Goal: Information Seeking & Learning: Learn about a topic

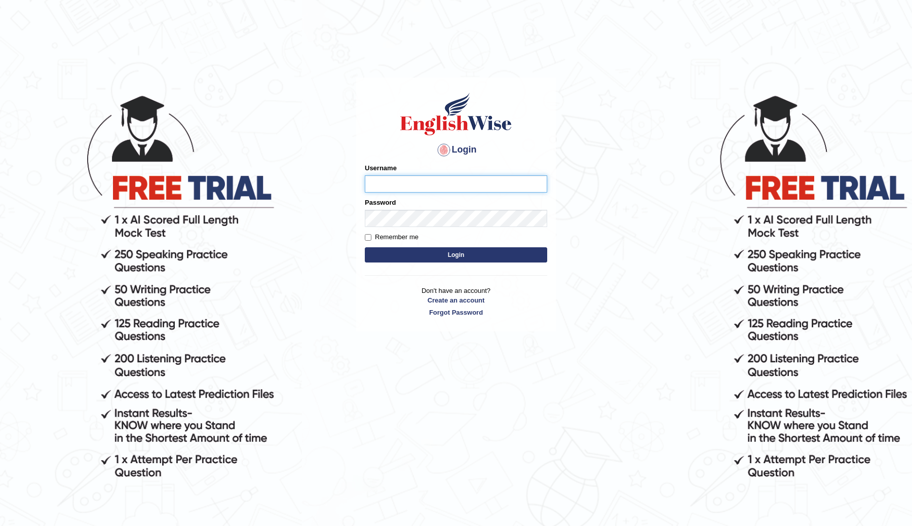
type input "ChimiZam"
click at [517, 249] on button "Login" at bounding box center [456, 254] width 182 height 15
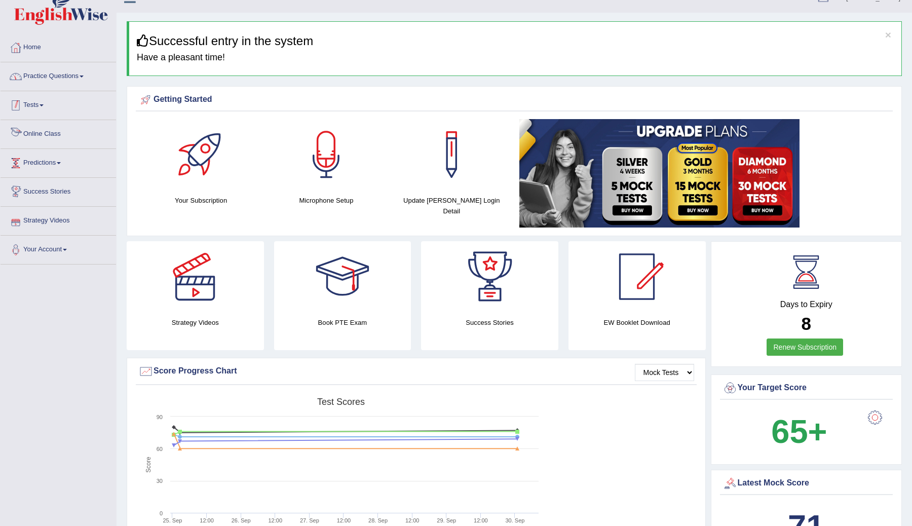
scroll to position [7, 0]
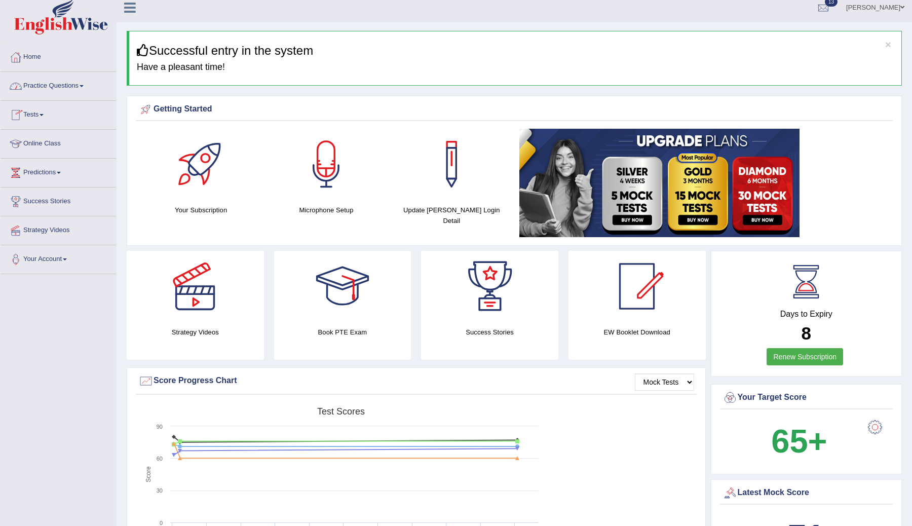
click at [37, 116] on link "Tests" at bounding box center [59, 113] width 116 height 25
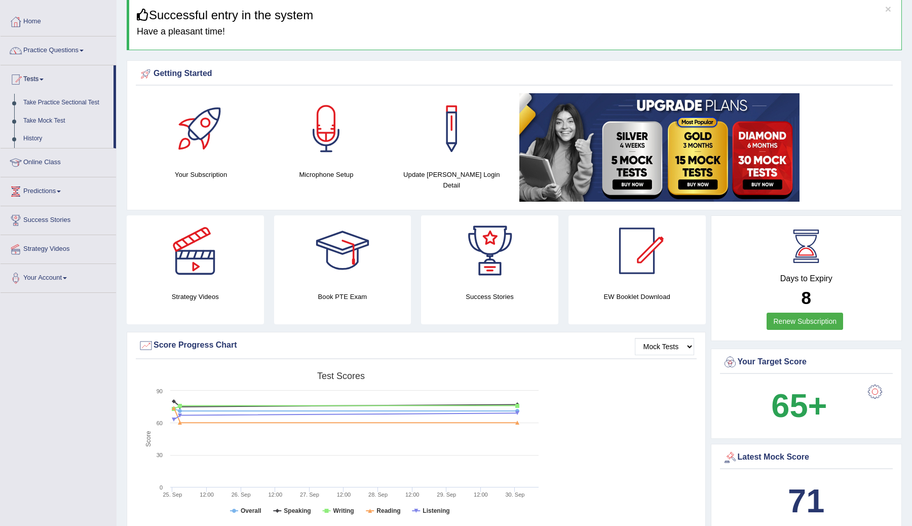
scroll to position [43, 0]
click at [34, 137] on link "History" at bounding box center [66, 138] width 95 height 18
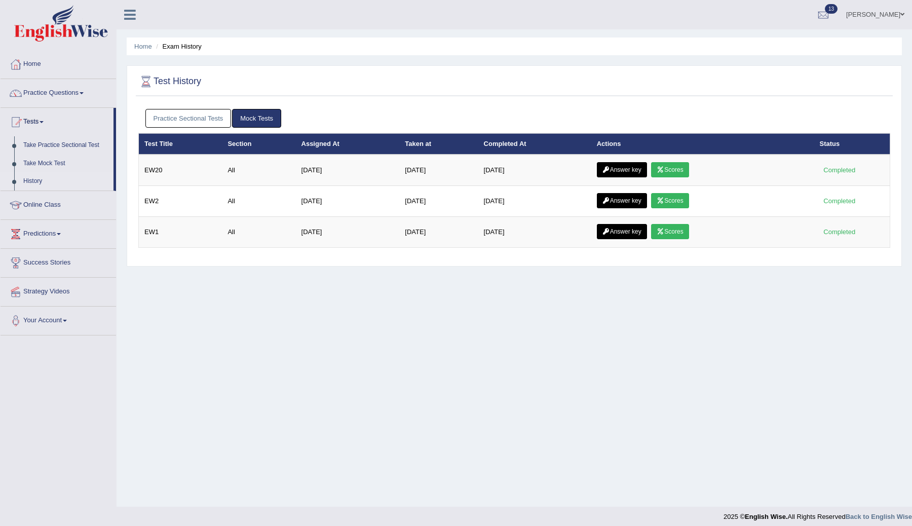
scroll to position [6, 0]
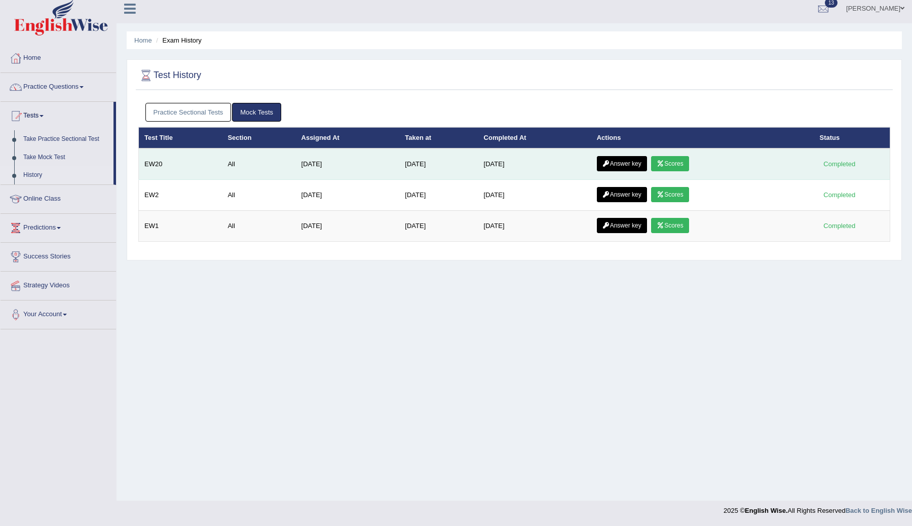
click at [675, 163] on link "Scores" at bounding box center [669, 163] width 37 height 15
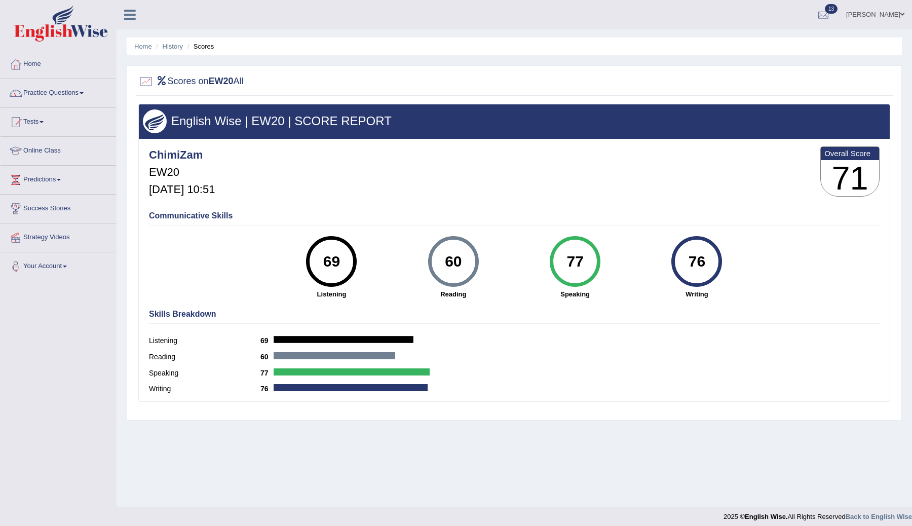
scroll to position [6, 0]
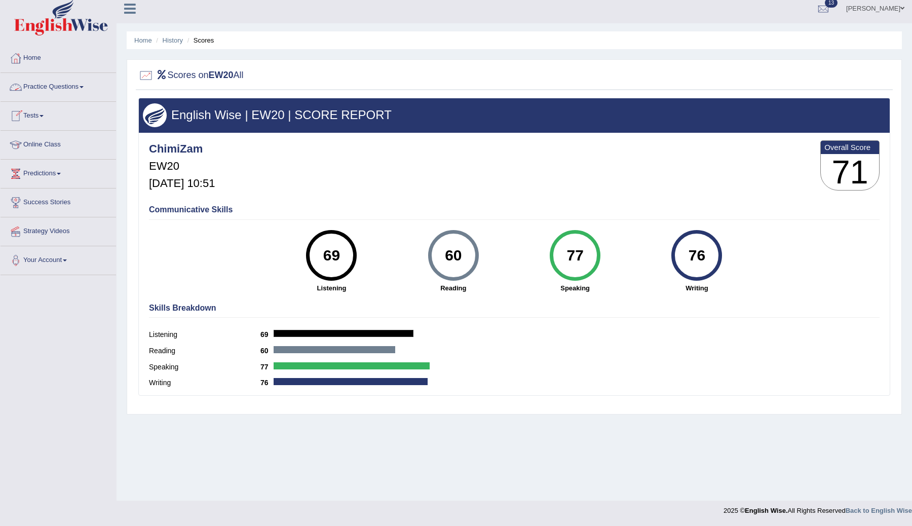
click at [87, 86] on link "Practice Questions" at bounding box center [59, 85] width 116 height 25
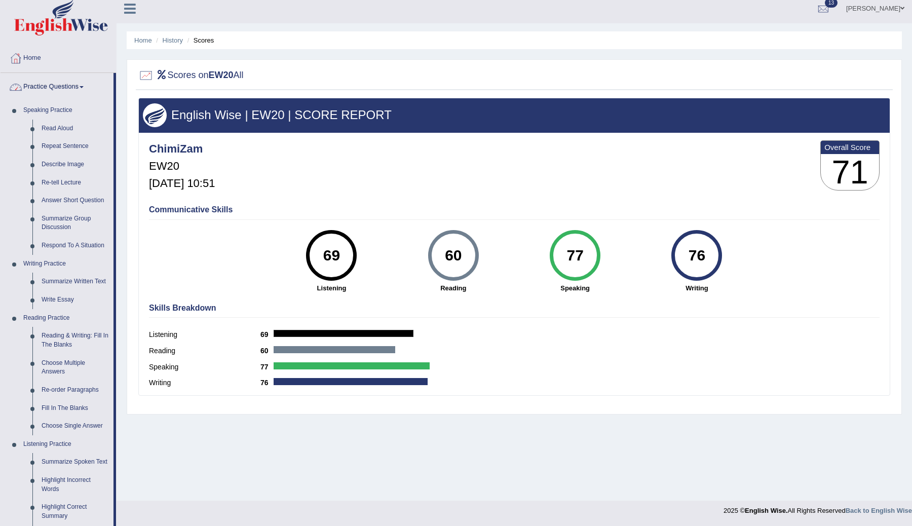
click at [73, 89] on link "Practice Questions" at bounding box center [57, 85] width 113 height 25
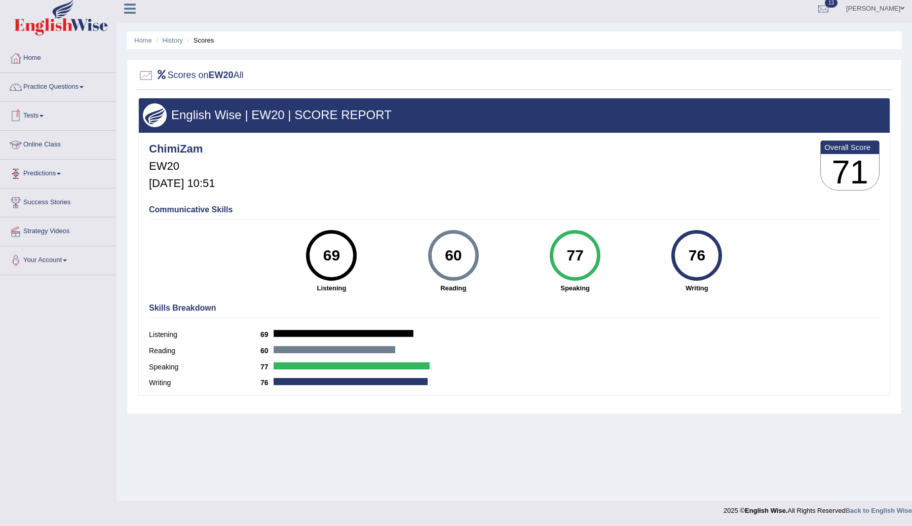
click at [46, 113] on link "Tests" at bounding box center [59, 114] width 116 height 25
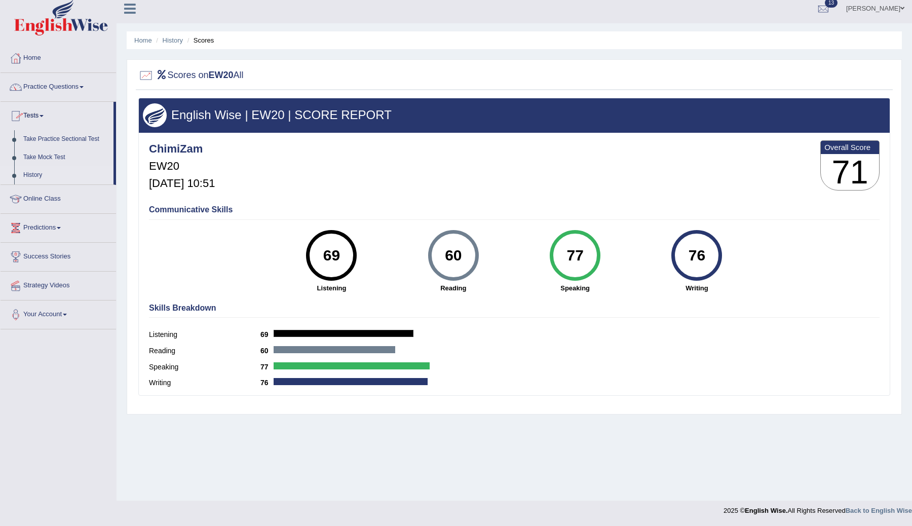
click at [39, 176] on link "History" at bounding box center [66, 175] width 95 height 18
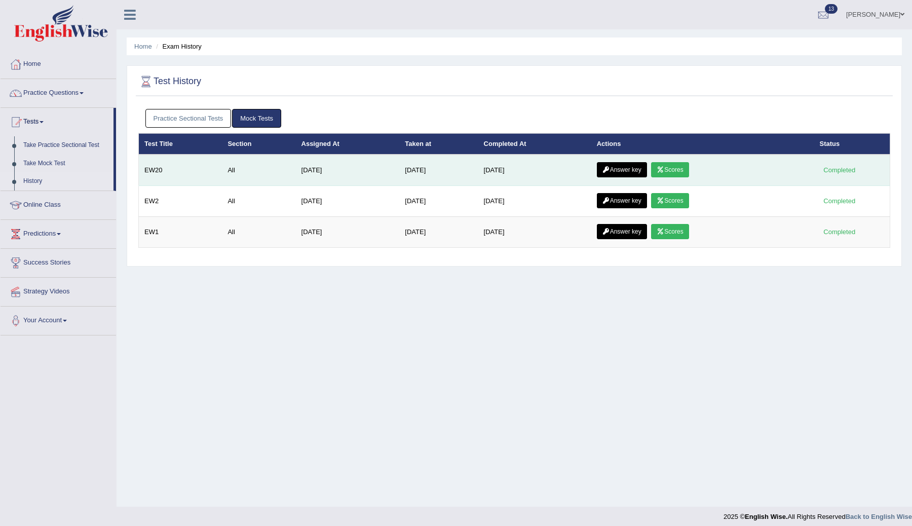
click at [627, 169] on link "Answer key" at bounding box center [622, 169] width 50 height 15
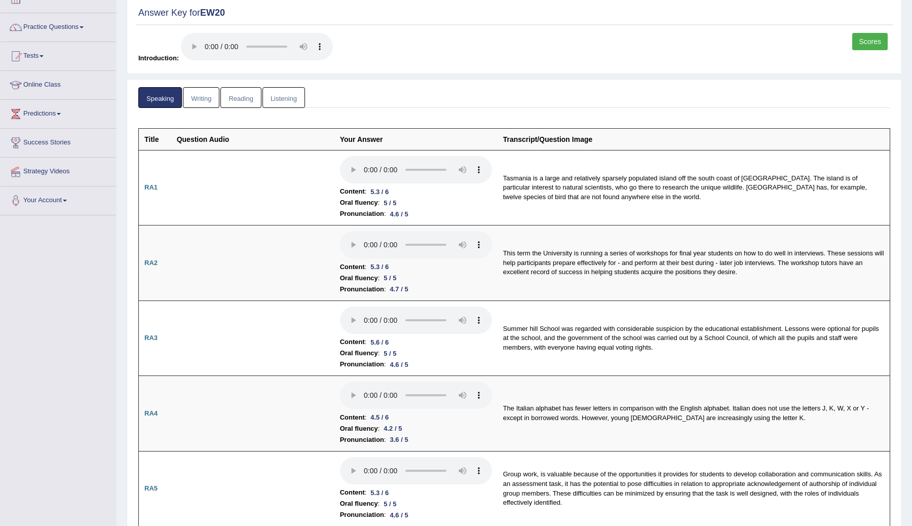
scroll to position [81, 0]
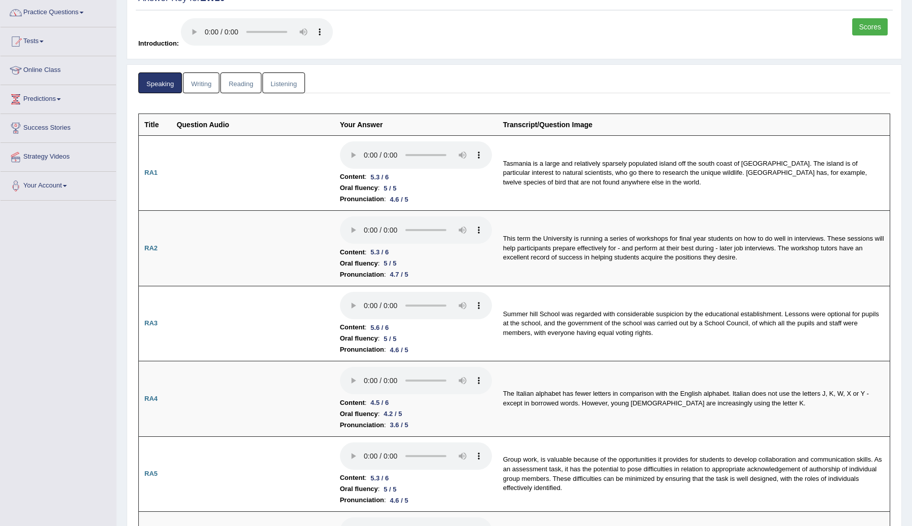
click at [287, 83] on link "Listening" at bounding box center [283, 82] width 43 height 21
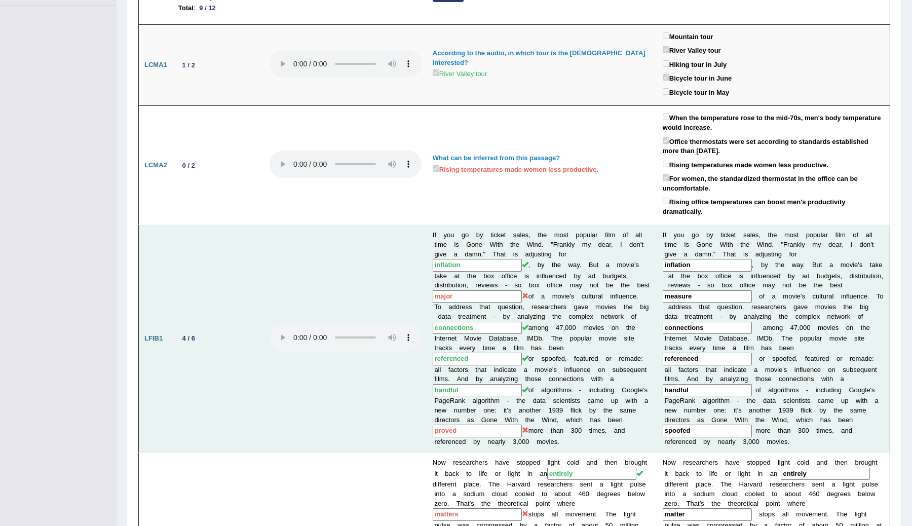
scroll to position [0, 0]
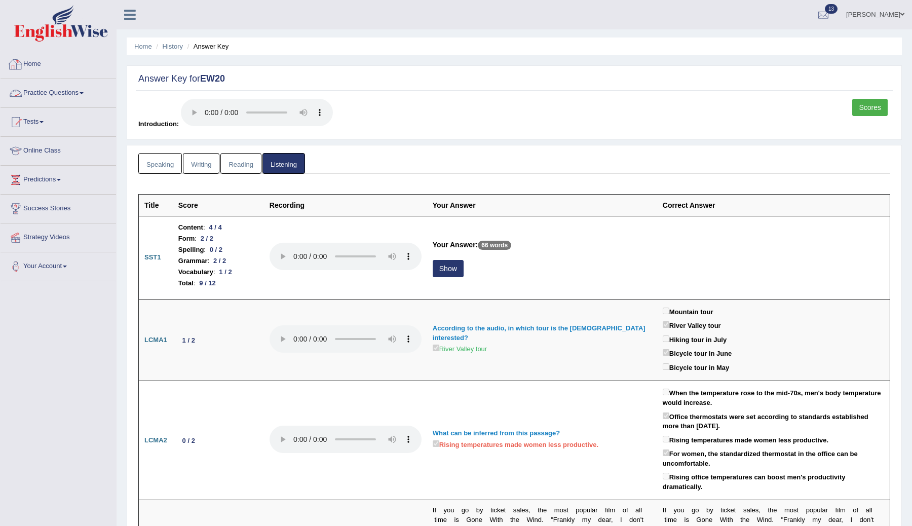
click at [49, 90] on link "Practice Questions" at bounding box center [59, 91] width 116 height 25
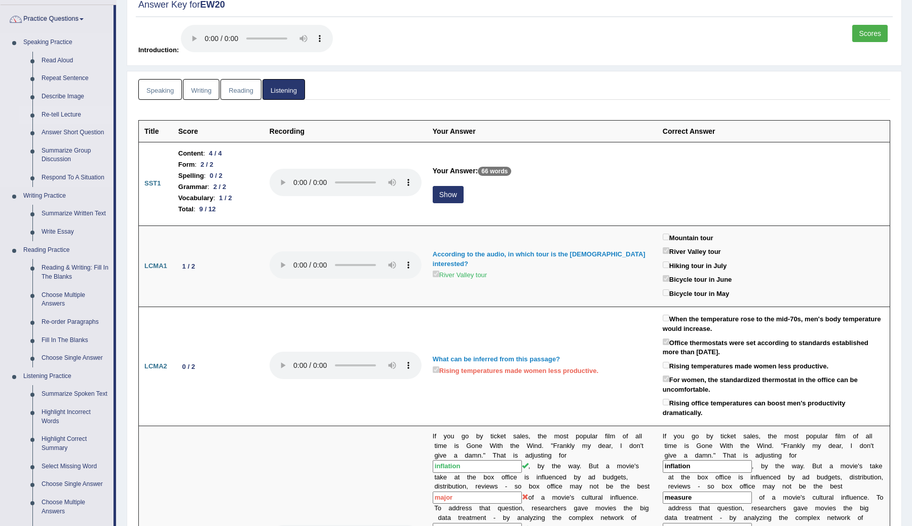
scroll to position [80, 0]
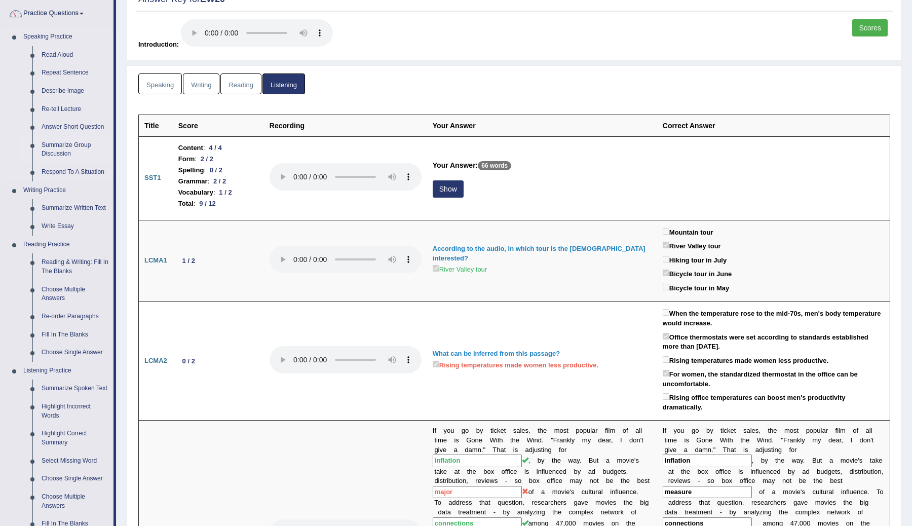
click at [80, 147] on link "Summarize Group Discussion" at bounding box center [75, 149] width 77 height 27
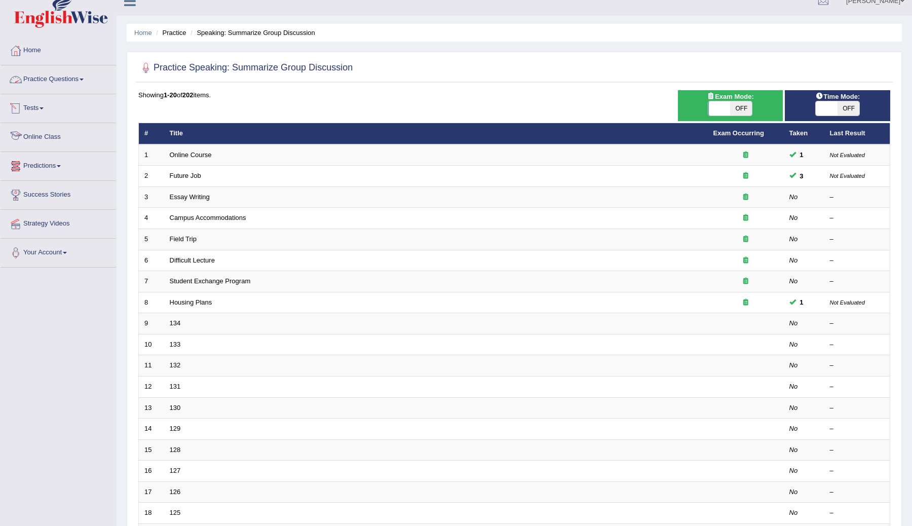
scroll to position [17, 0]
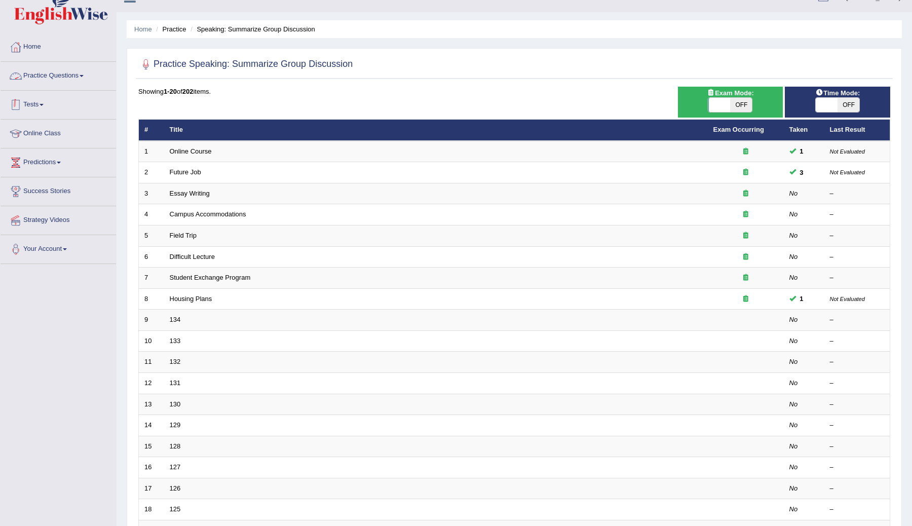
click at [42, 105] on link "Tests" at bounding box center [59, 103] width 116 height 25
click at [52, 128] on link "Take Practice Sectional Test" at bounding box center [66, 128] width 95 height 18
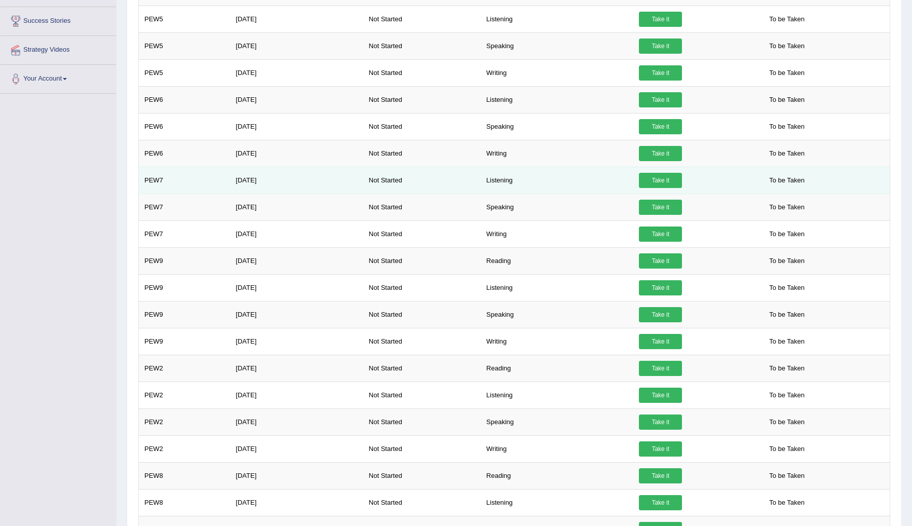
scroll to position [251, 0]
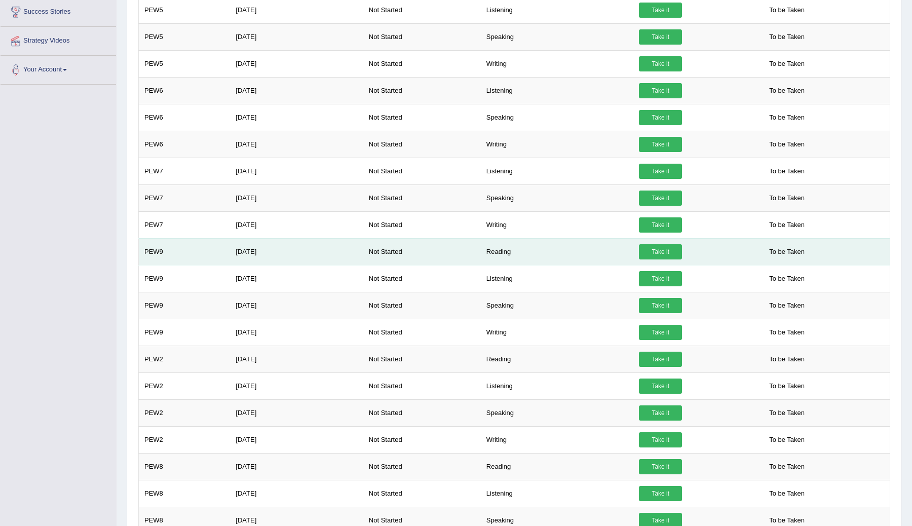
click at [656, 252] on link "Take it" at bounding box center [660, 251] width 43 height 15
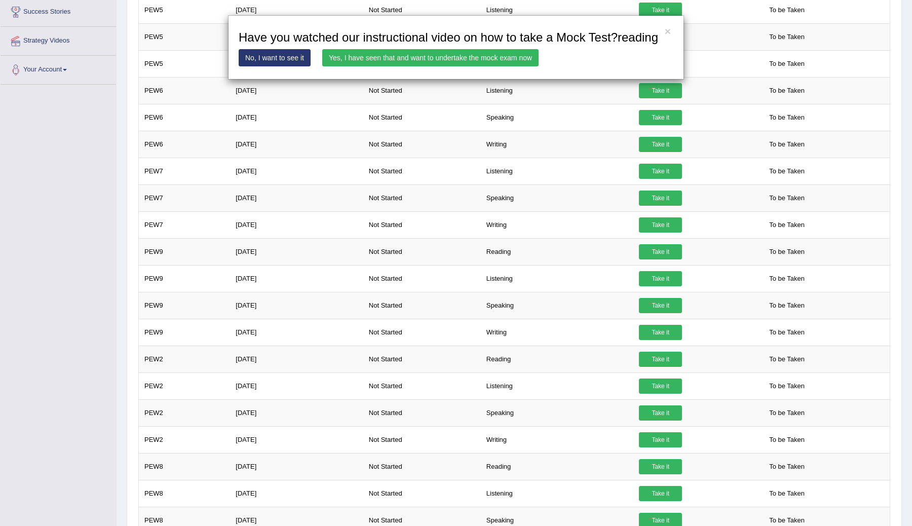
click at [454, 66] on link "Yes, I have seen that and want to undertake the mock exam now" at bounding box center [430, 57] width 216 height 17
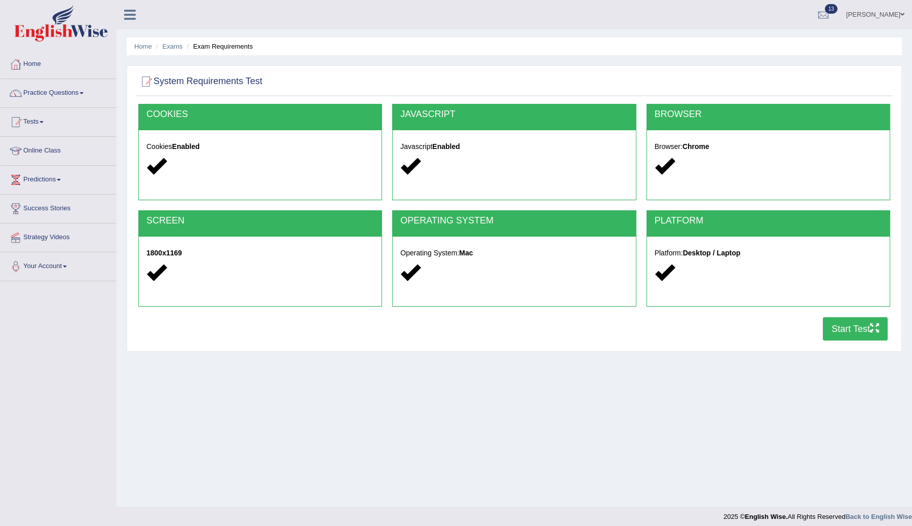
click at [832, 325] on button "Start Test" at bounding box center [855, 328] width 65 height 23
click at [896, 32] on div "Home Exams Exam Requirements System Requirements Test COOKIES Cookies Enabled J…" at bounding box center [515, 253] width 796 height 507
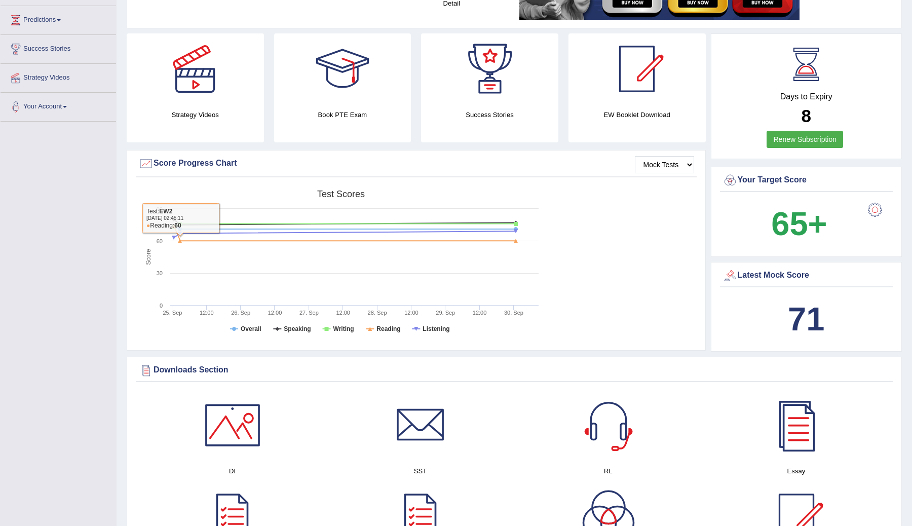
scroll to position [162, 0]
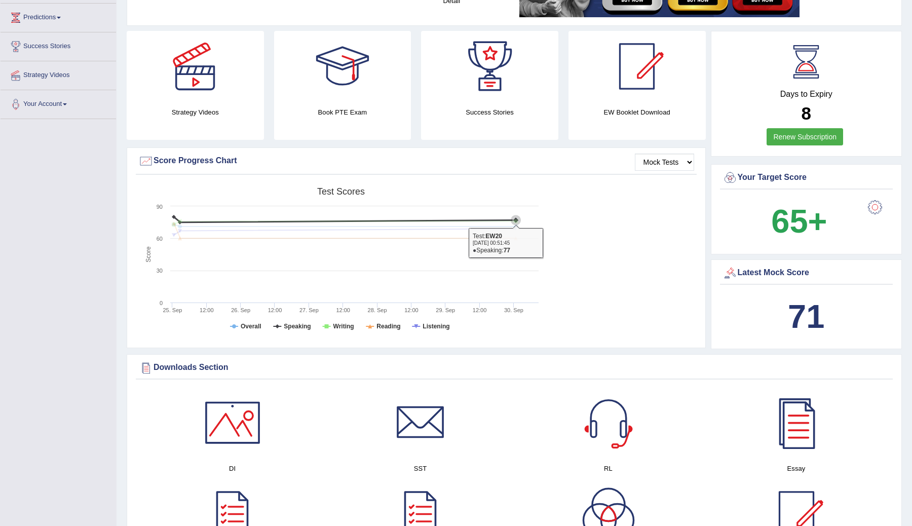
drag, startPoint x: 486, startPoint y: 216, endPoint x: 457, endPoint y: 217, distance: 29.4
click at [496, 221] on icon at bounding box center [345, 222] width 353 height 3
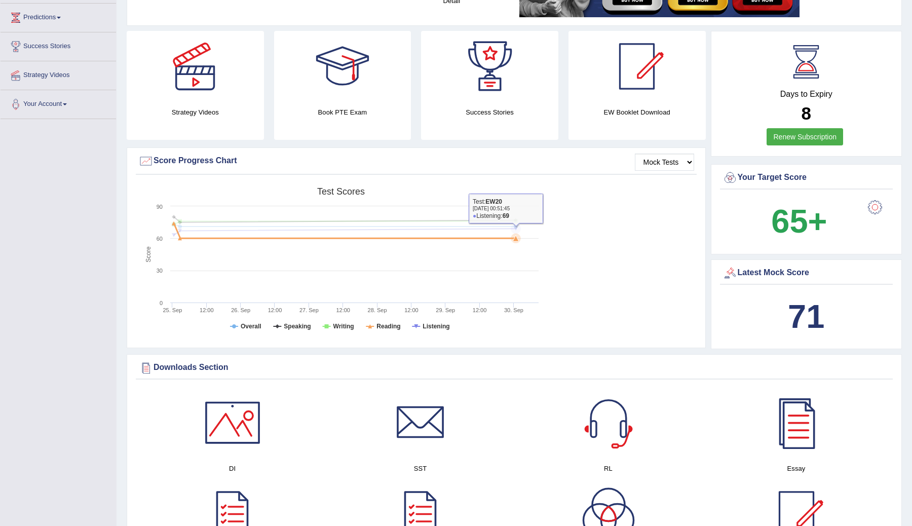
click at [627, 220] on div "Created with Highcharts 7.1.2 Score Test scores Overall Speaking Writing Readin…" at bounding box center [416, 262] width 561 height 160
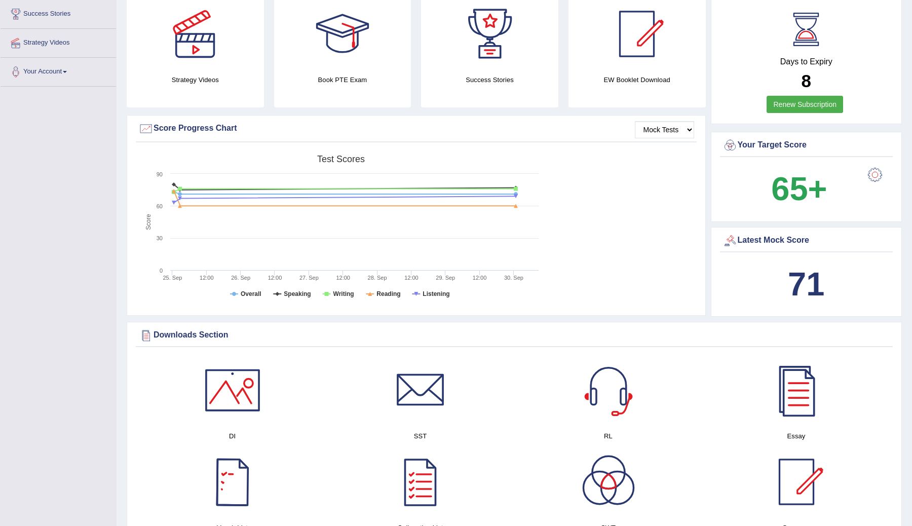
scroll to position [0, 0]
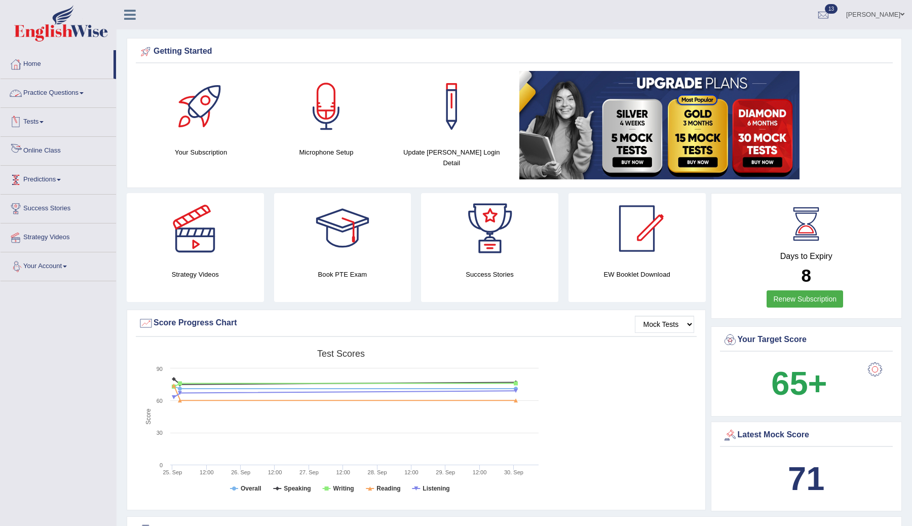
click at [72, 92] on link "Practice Questions" at bounding box center [59, 91] width 116 height 25
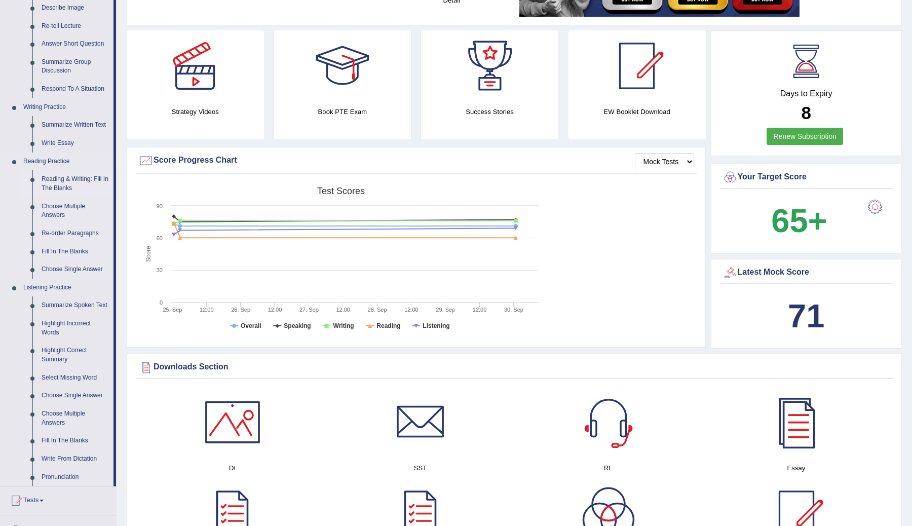
scroll to position [174, 0]
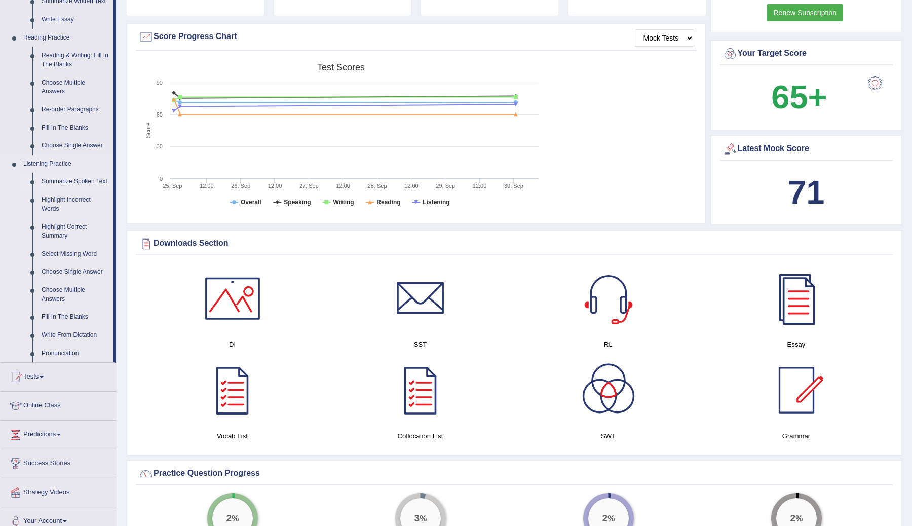
click at [64, 187] on link "Summarize Spoken Text" at bounding box center [75, 182] width 77 height 18
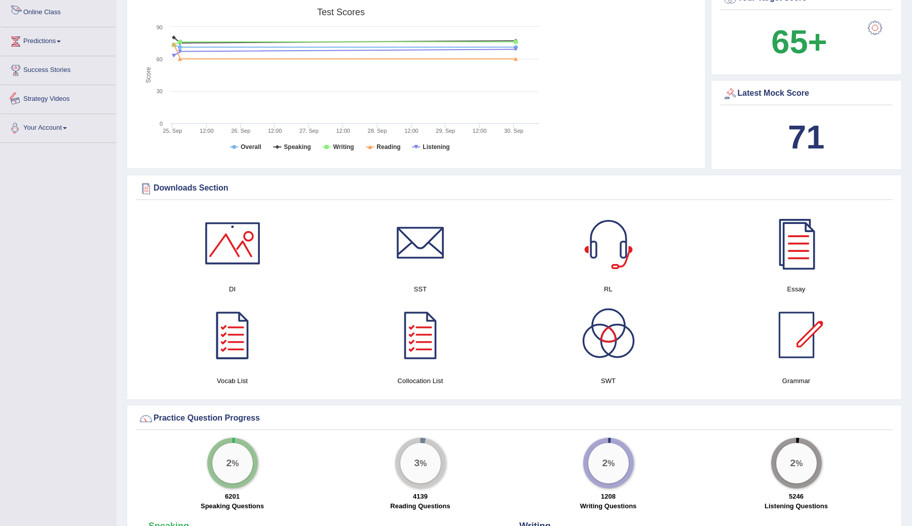
scroll to position [660, 0]
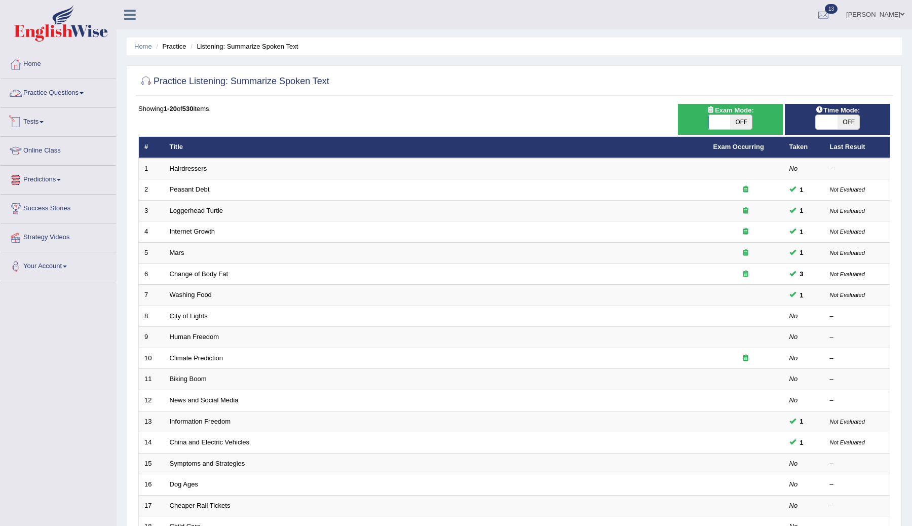
click at [81, 90] on link "Practice Questions" at bounding box center [59, 91] width 116 height 25
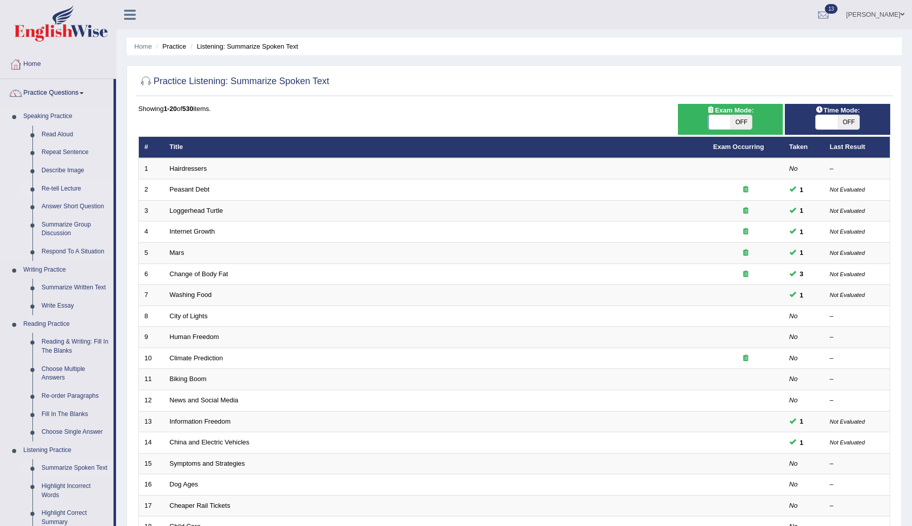
click at [56, 186] on link "Re-tell Lecture" at bounding box center [75, 189] width 77 height 18
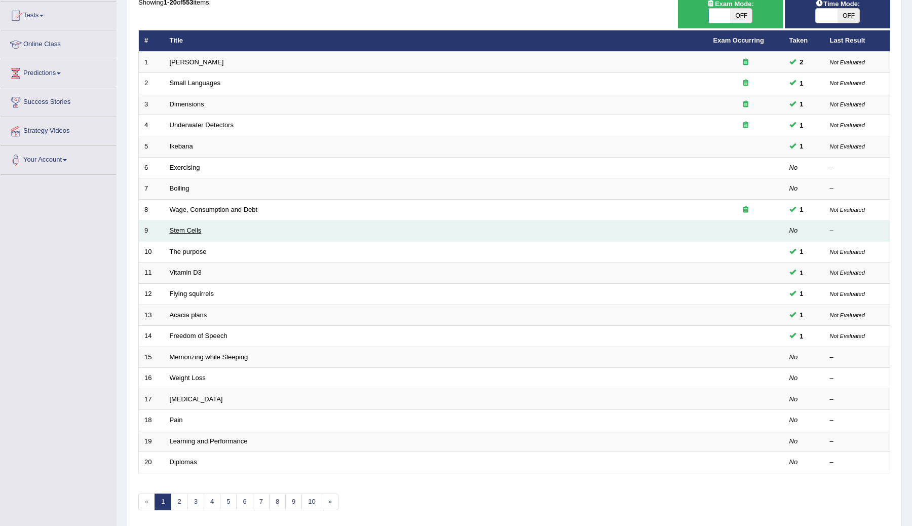
scroll to position [104, 0]
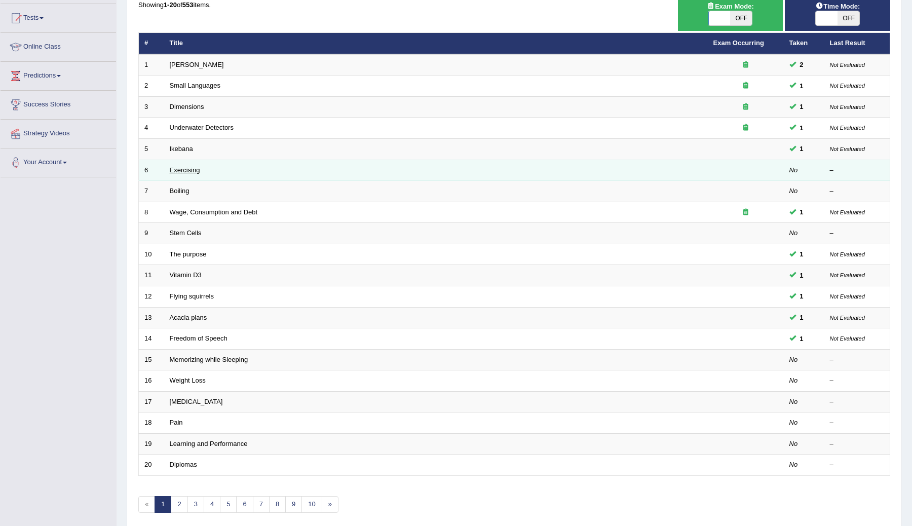
click at [180, 171] on link "Exercising" at bounding box center [185, 170] width 30 height 8
